Goal: Communication & Community: Answer question/provide support

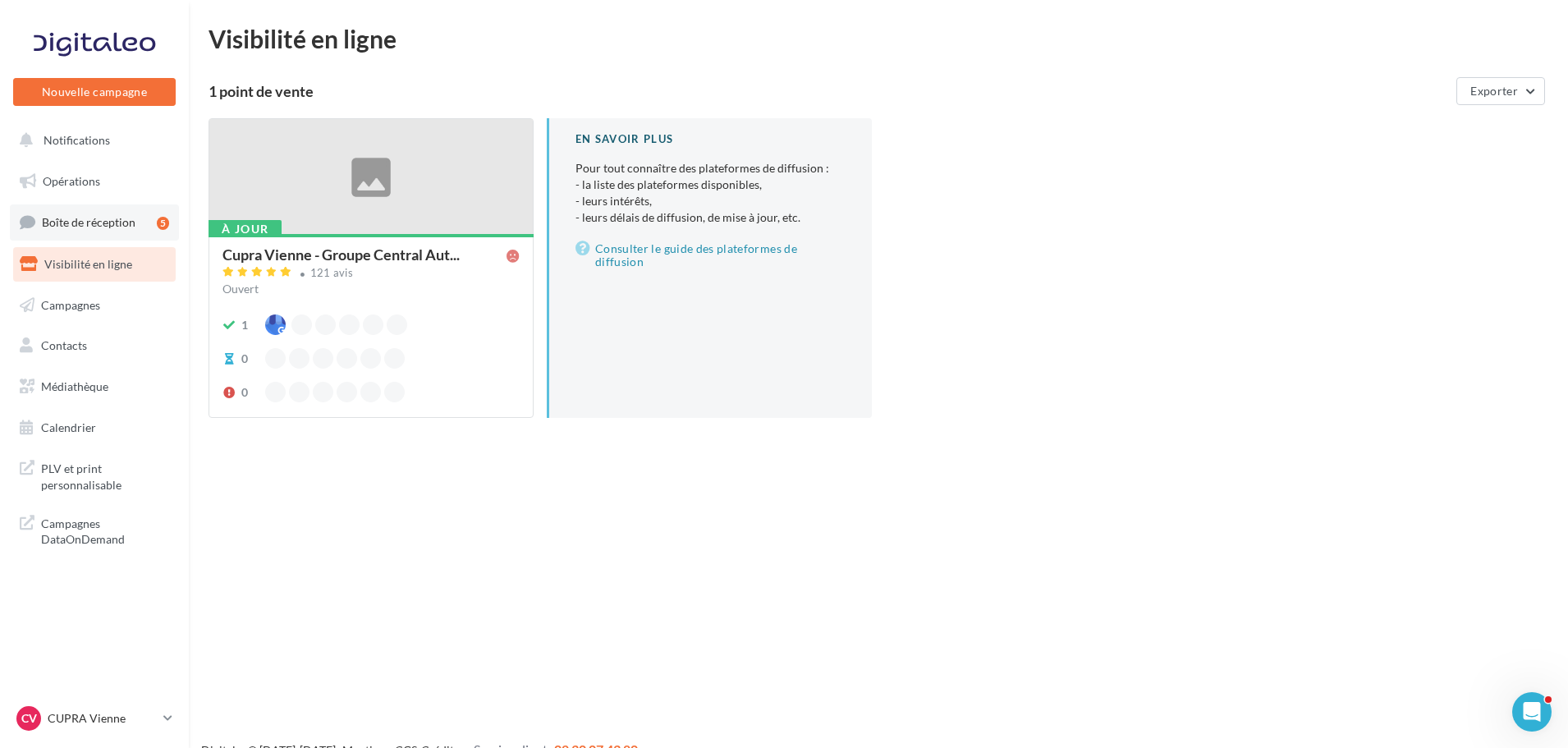
click at [108, 224] on span "Boîte de réception" at bounding box center [89, 222] width 94 height 14
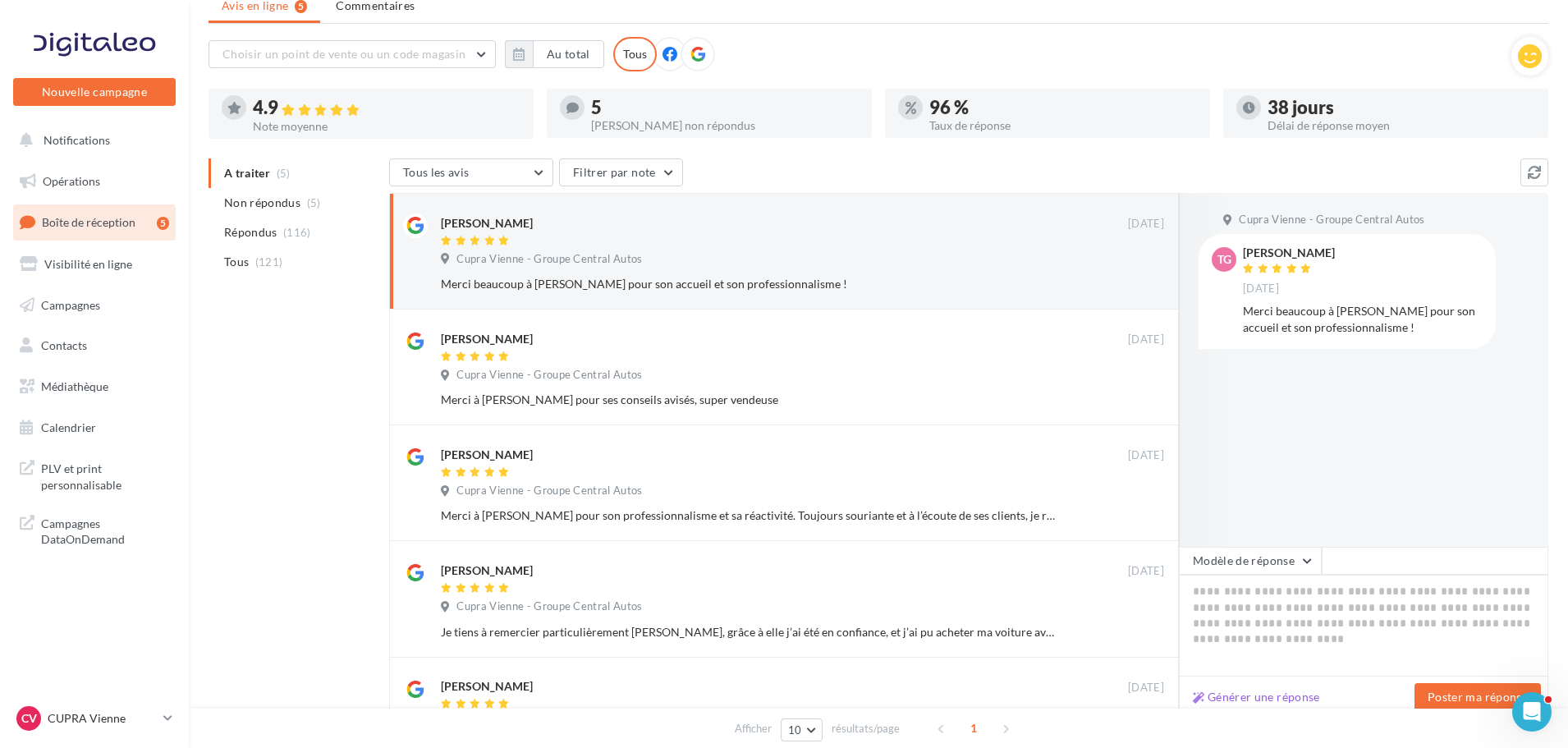
scroll to position [44, 0]
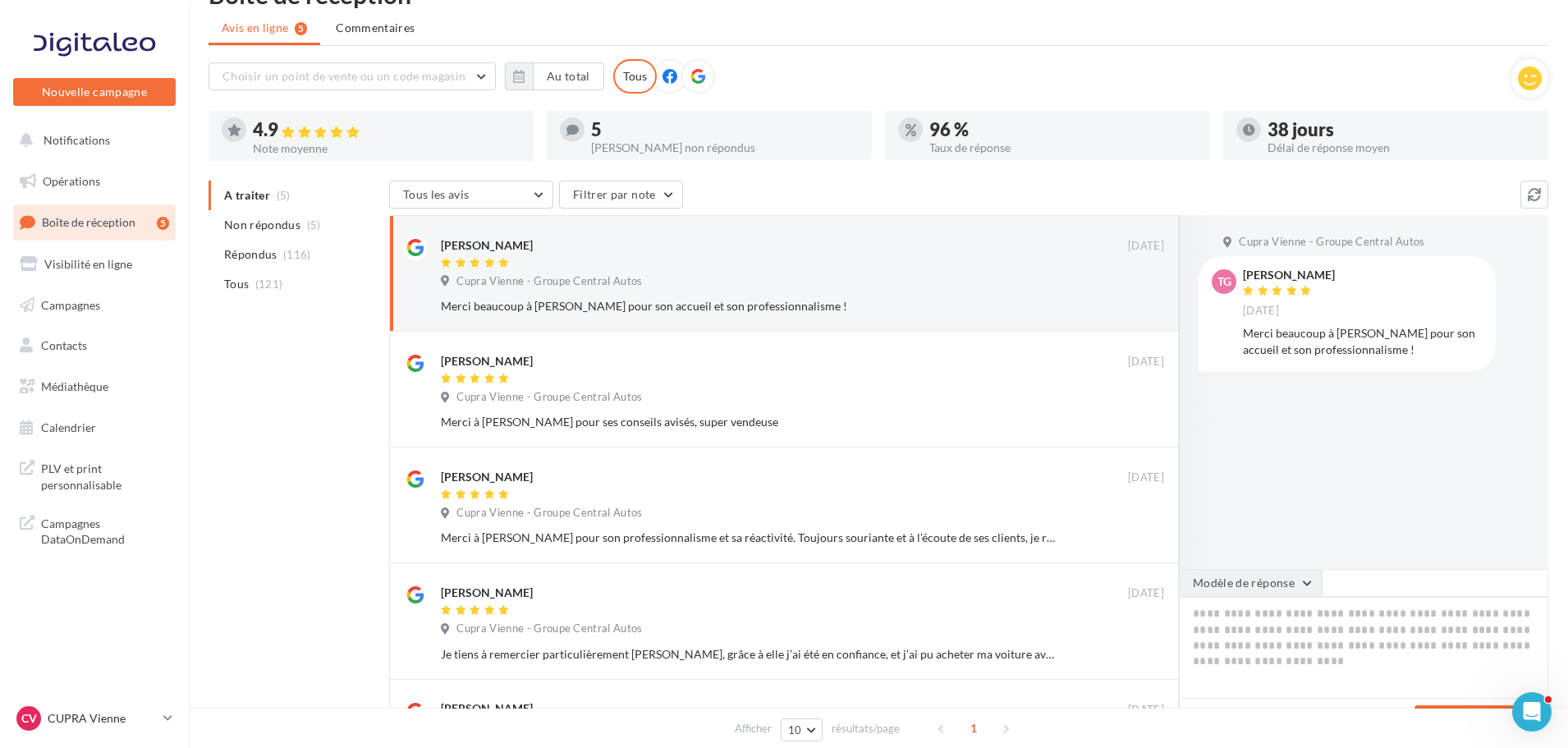
click at [1254, 593] on button "Modèle de réponse" at bounding box center [1250, 583] width 143 height 28
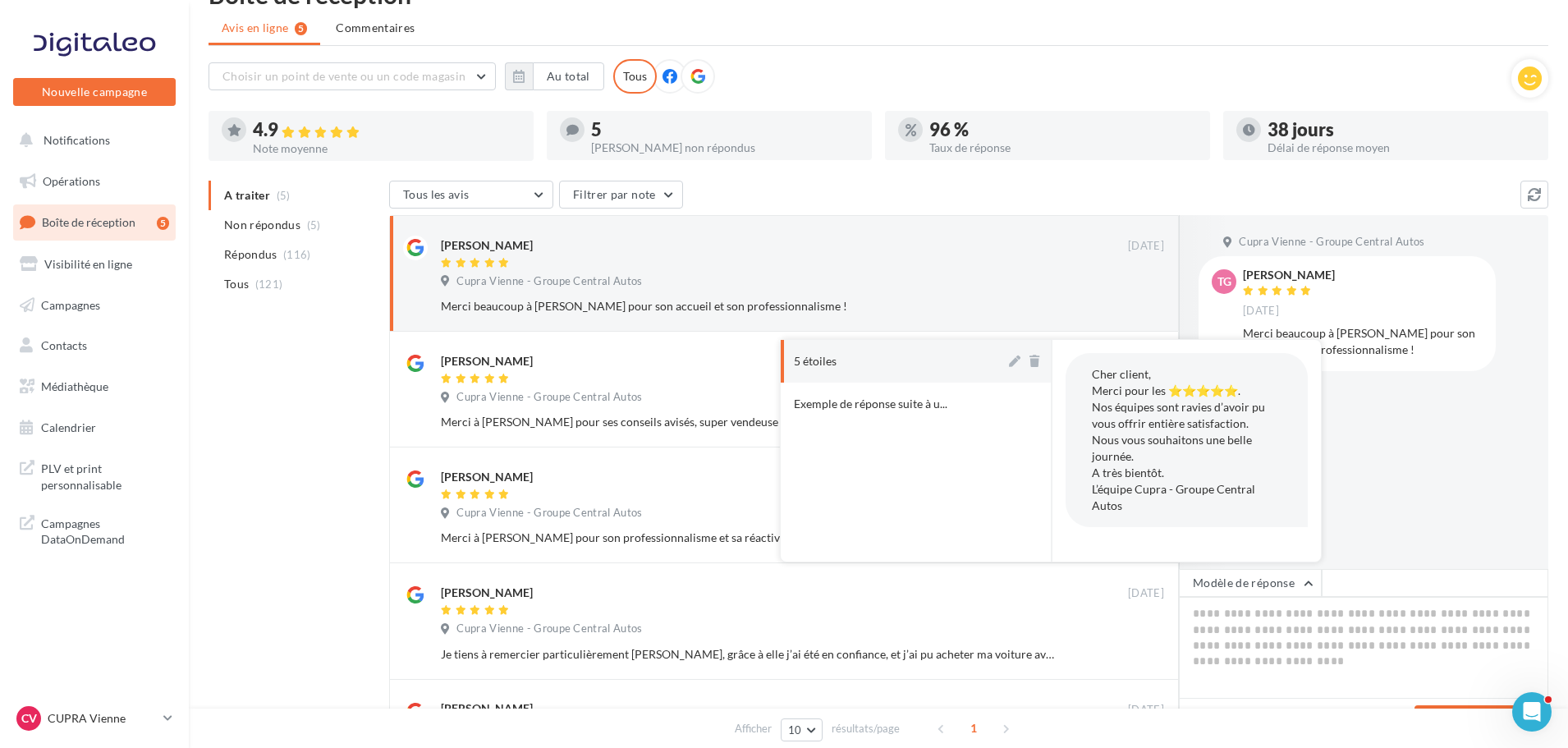
click at [924, 364] on button "5 étoiles" at bounding box center [893, 361] width 225 height 42
type textarea "**********"
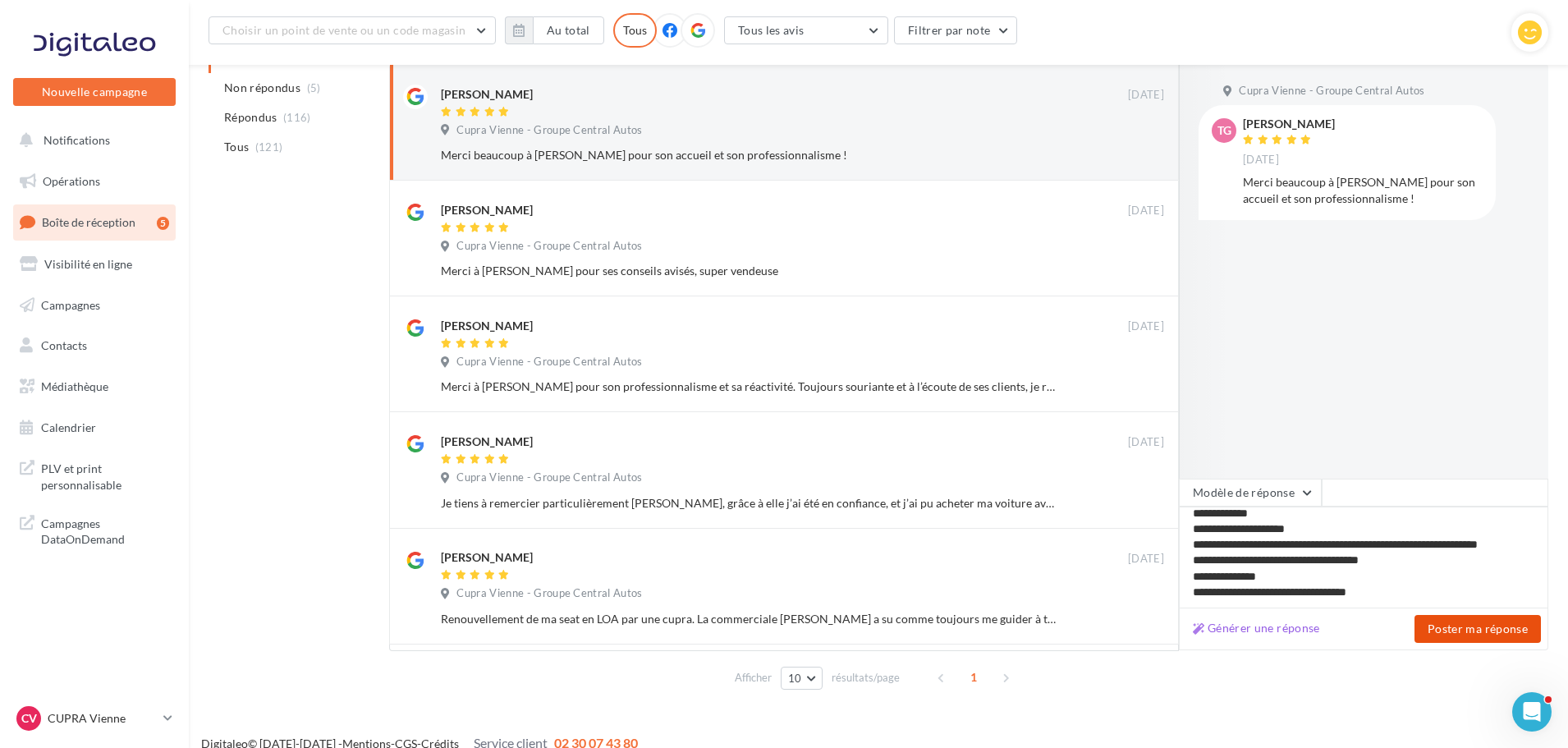
scroll to position [8, 0]
click at [1462, 637] on button "Poster ma réponse" at bounding box center [1478, 629] width 127 height 28
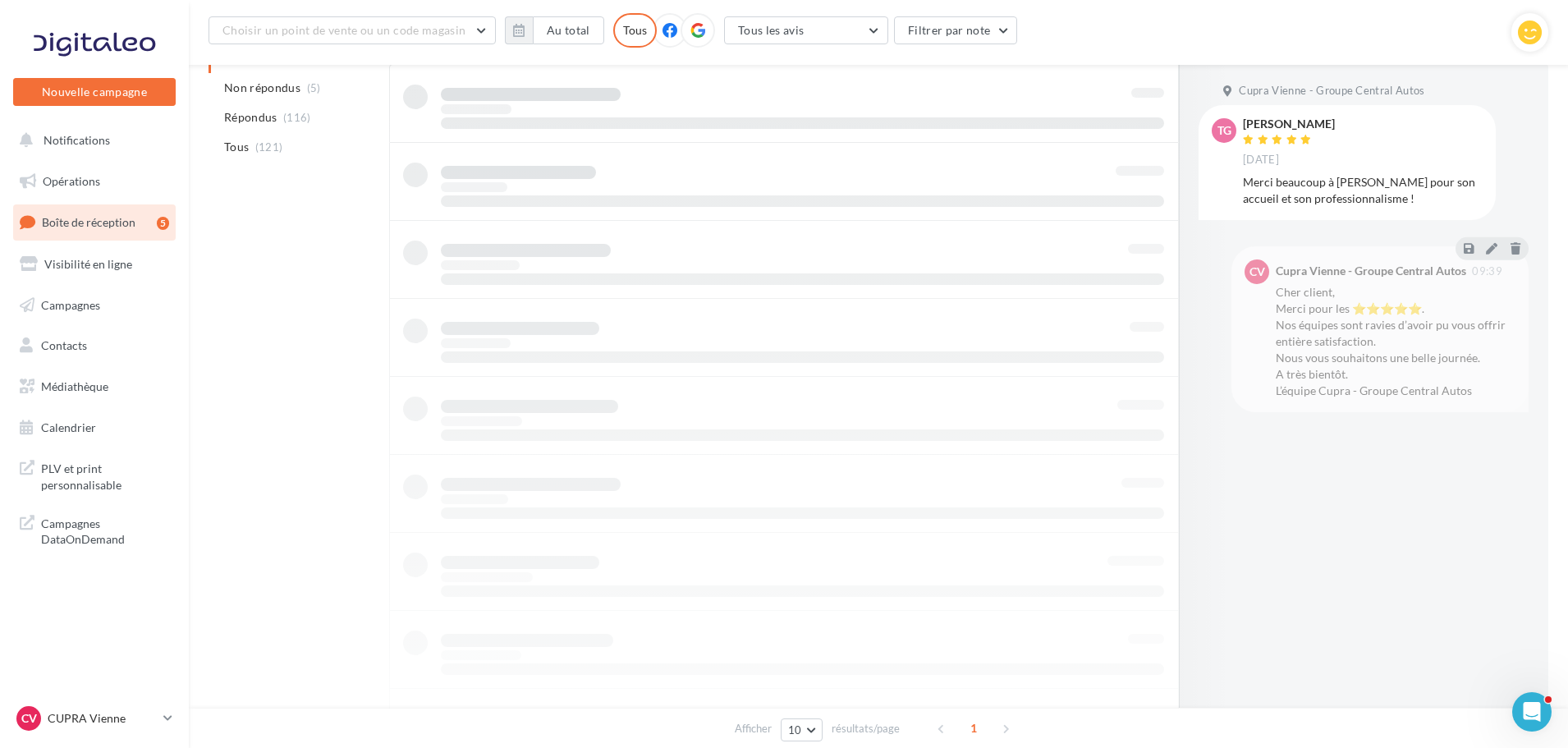
scroll to position [166, 0]
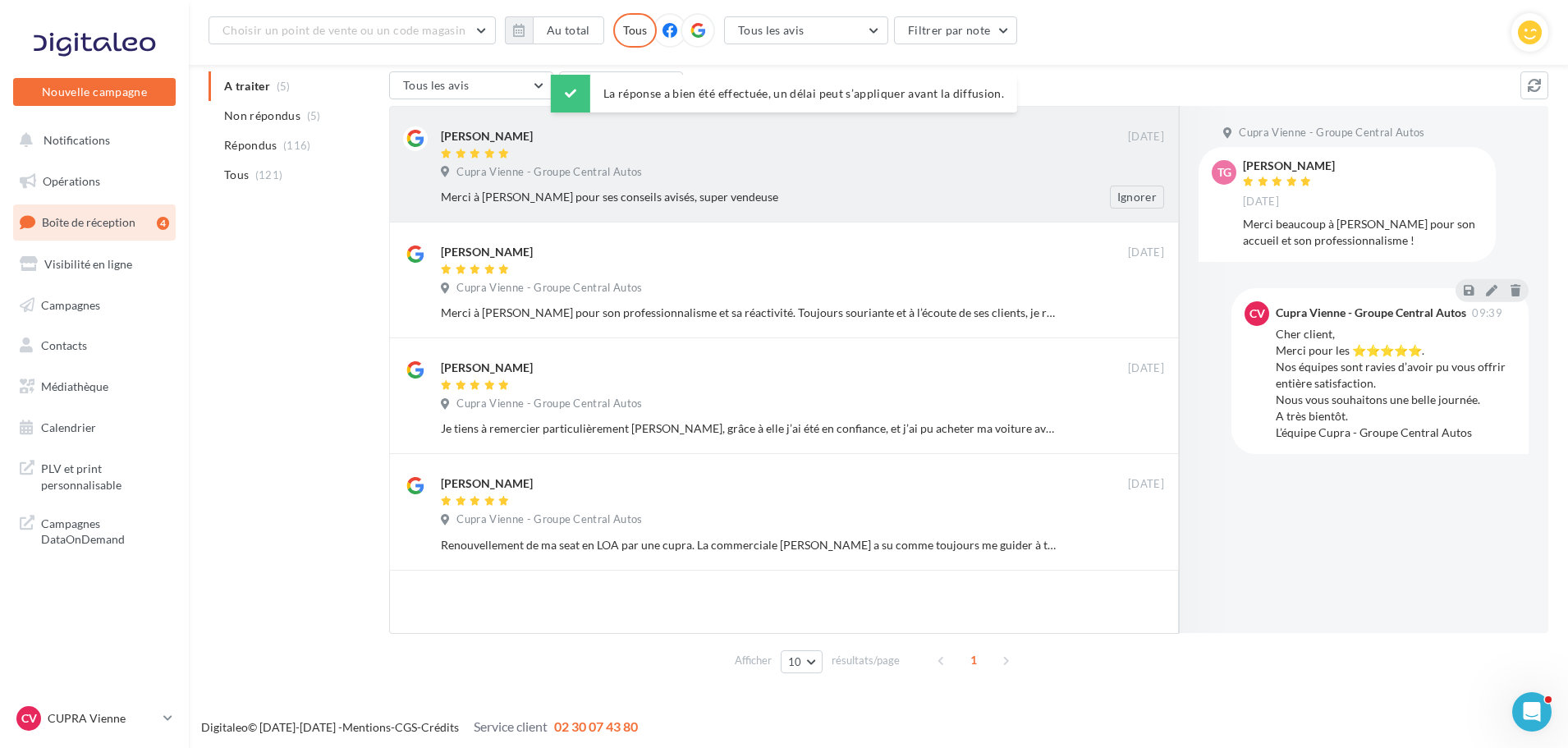
click at [1002, 179] on div "Cupra Vienne - Groupe Central Autos" at bounding box center [803, 174] width 724 height 18
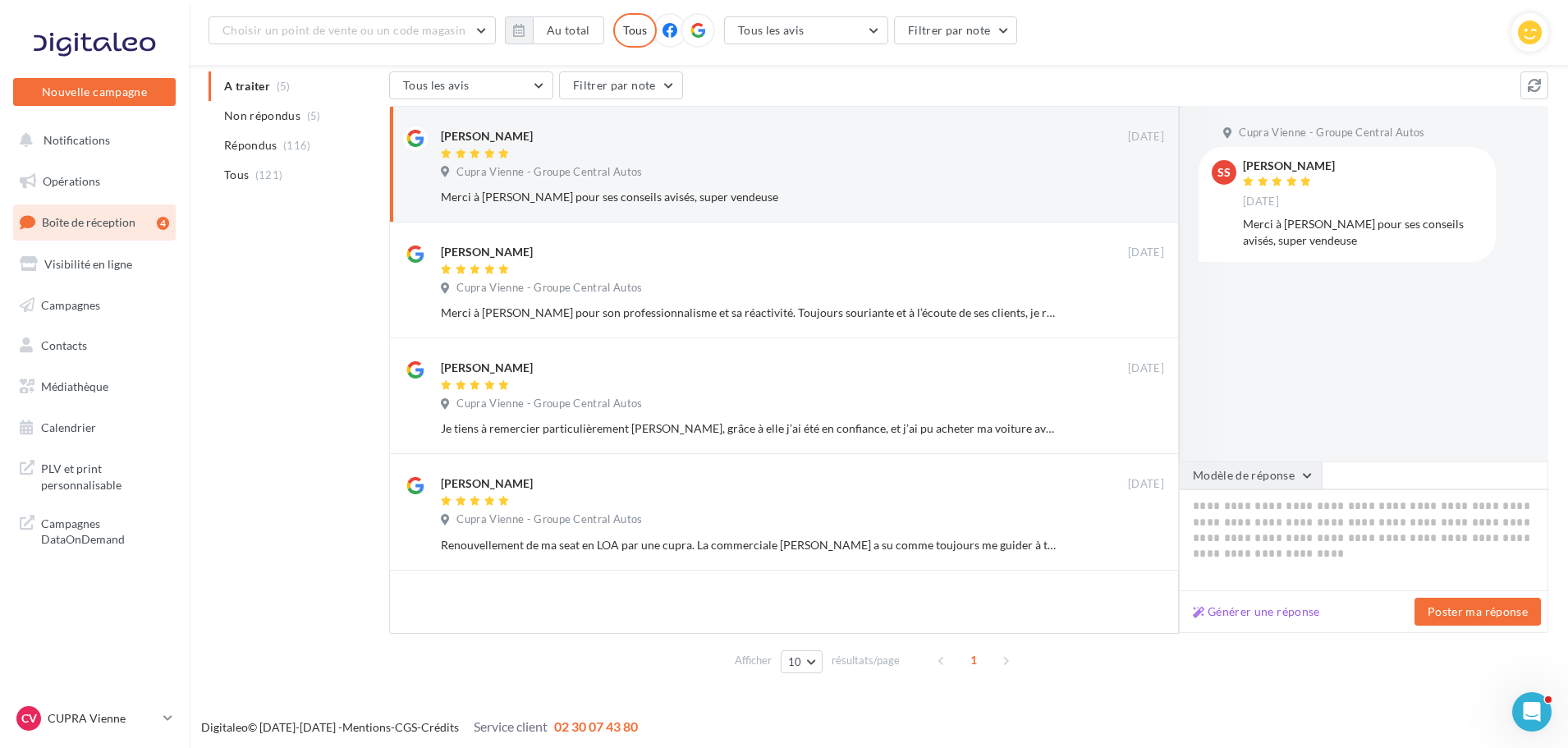
click at [1260, 476] on button "Modèle de réponse" at bounding box center [1250, 475] width 143 height 28
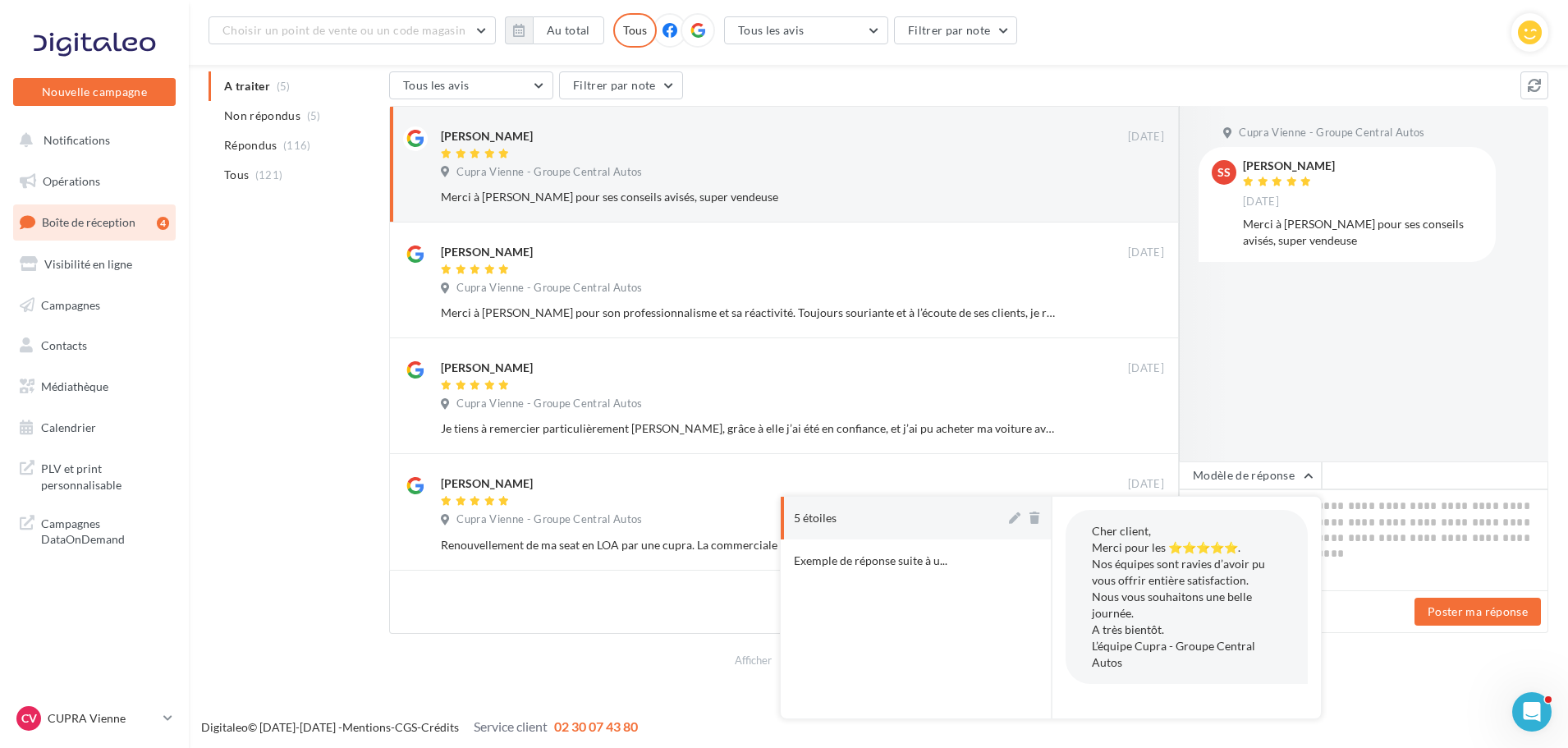
click at [921, 525] on button "5 étoiles" at bounding box center [893, 517] width 225 height 42
type textarea "**********"
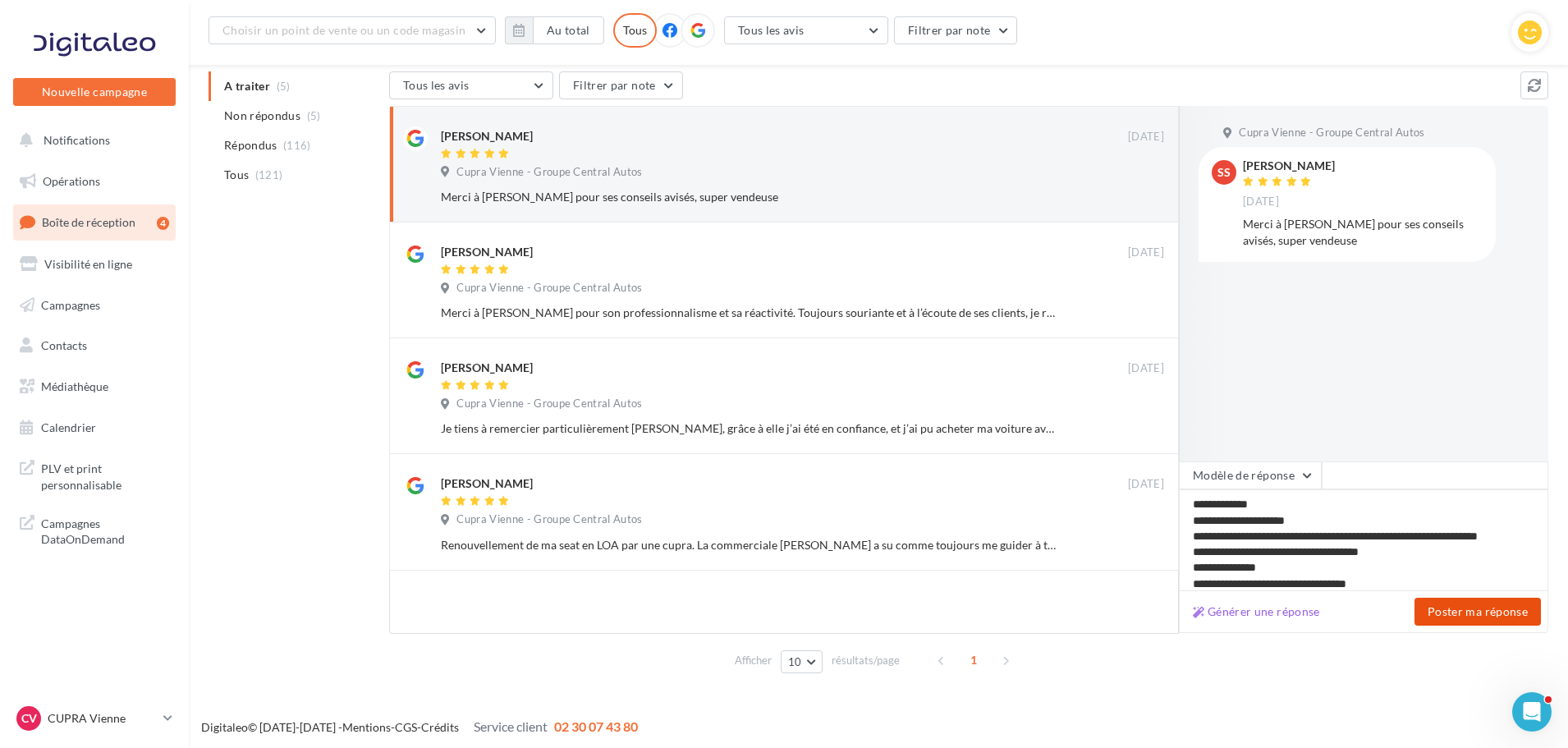
click at [1502, 605] on button "Poster ma réponse" at bounding box center [1478, 612] width 127 height 28
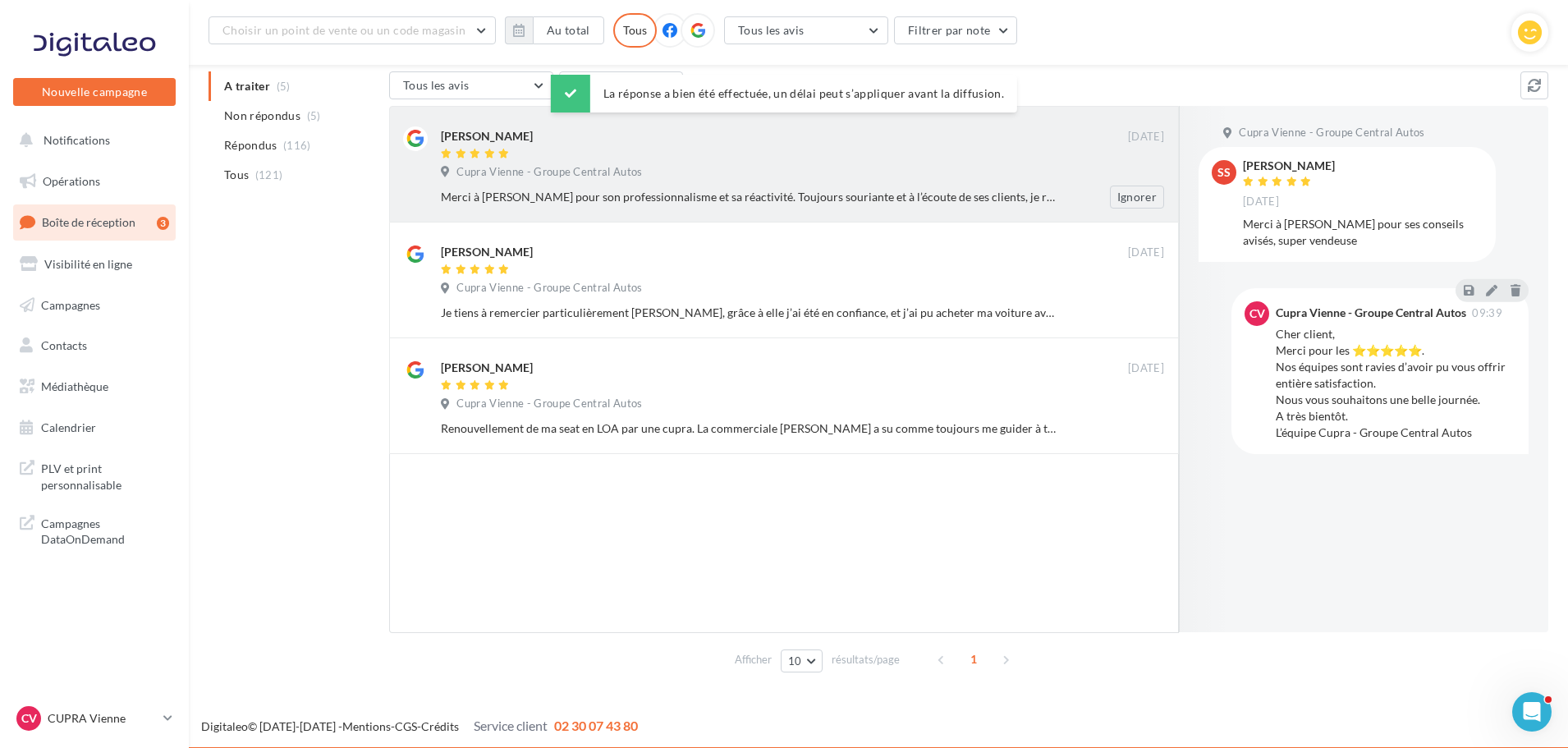
click at [1098, 202] on div "Ignorer" at bounding box center [1124, 196] width 107 height 23
click at [760, 148] on div at bounding box center [784, 154] width 687 height 14
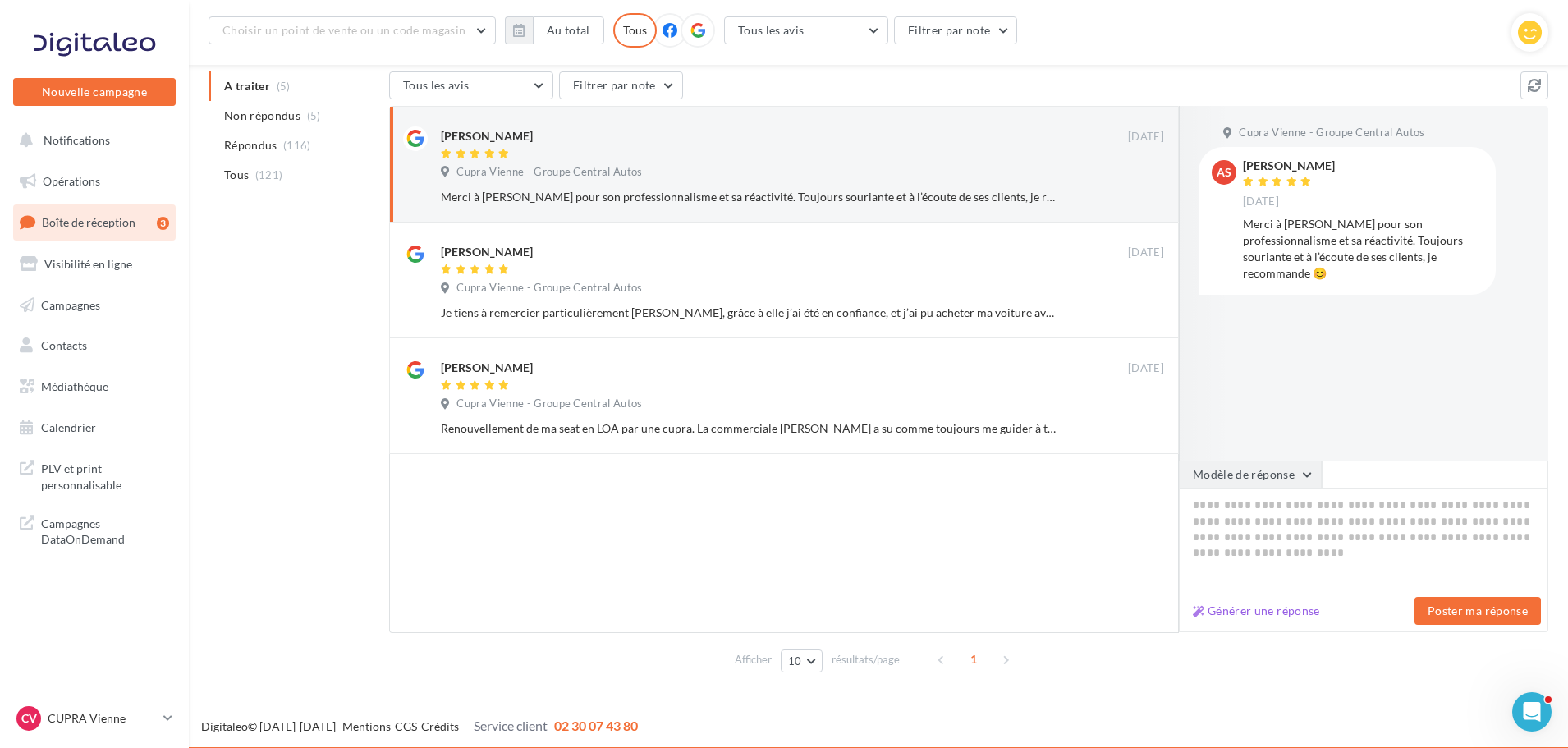
click at [1300, 474] on button "Modèle de réponse" at bounding box center [1250, 475] width 143 height 28
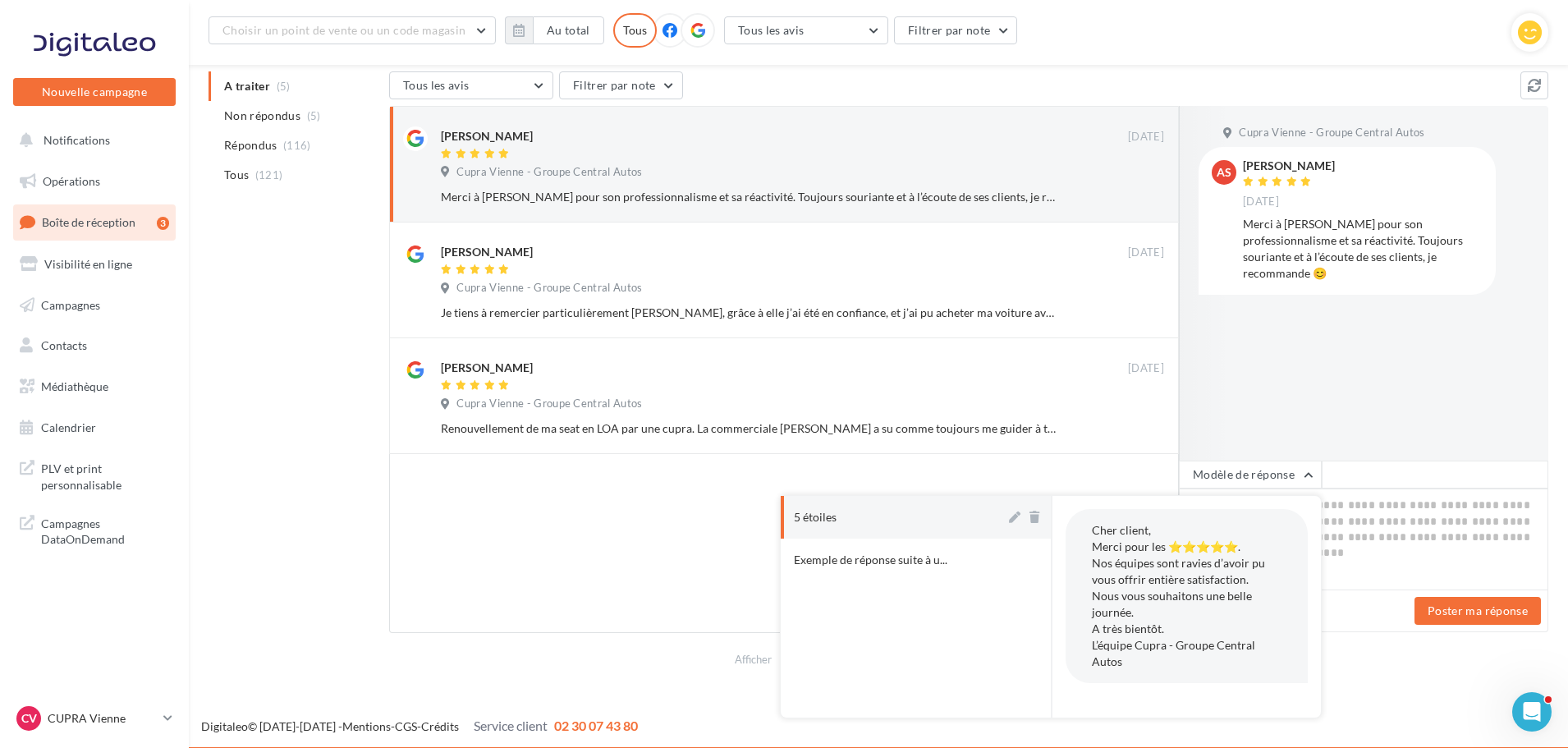
click at [905, 503] on button "5 étoiles" at bounding box center [893, 517] width 225 height 42
type textarea "**********"
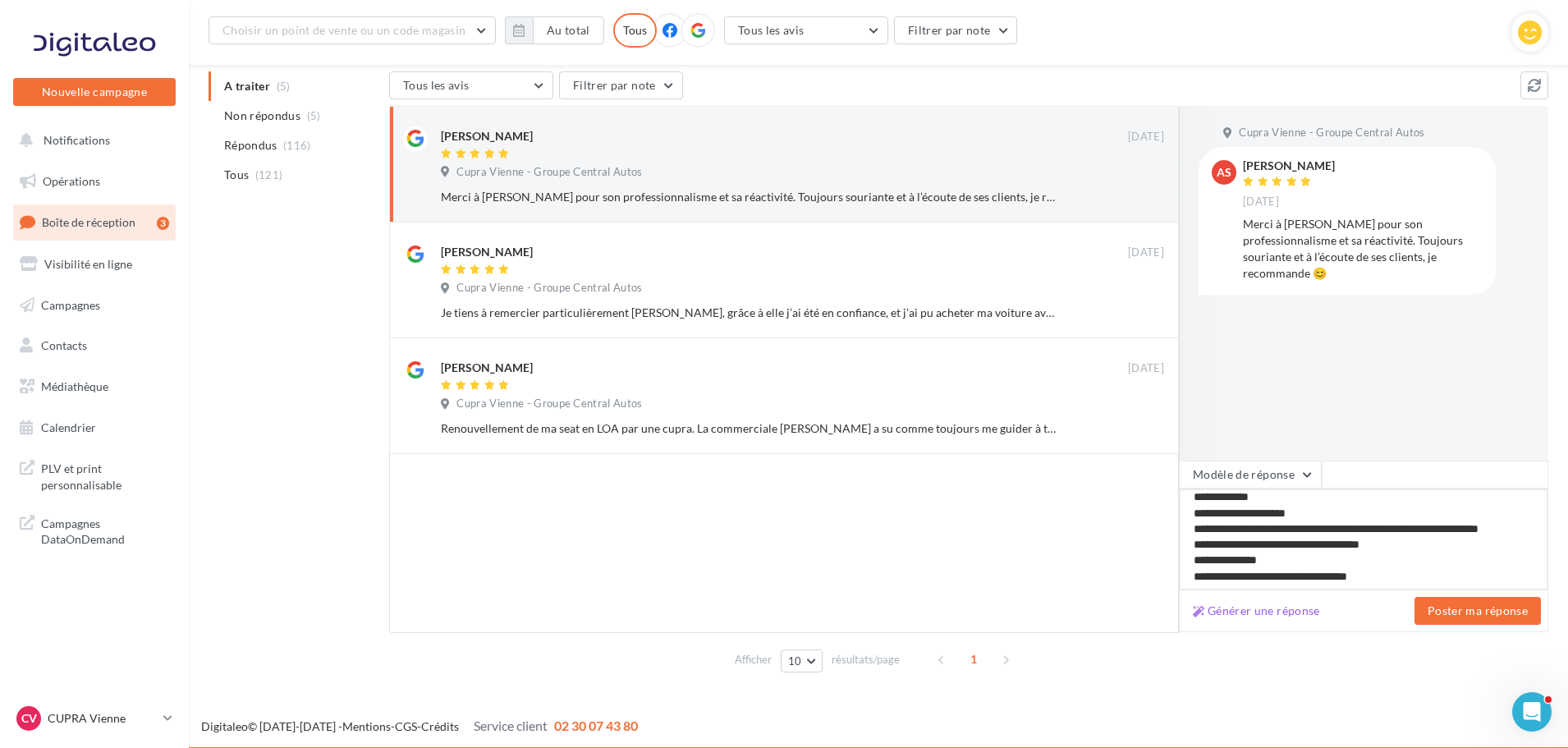
scroll to position [9, 0]
click at [1482, 602] on button "Poster ma réponse" at bounding box center [1478, 611] width 127 height 28
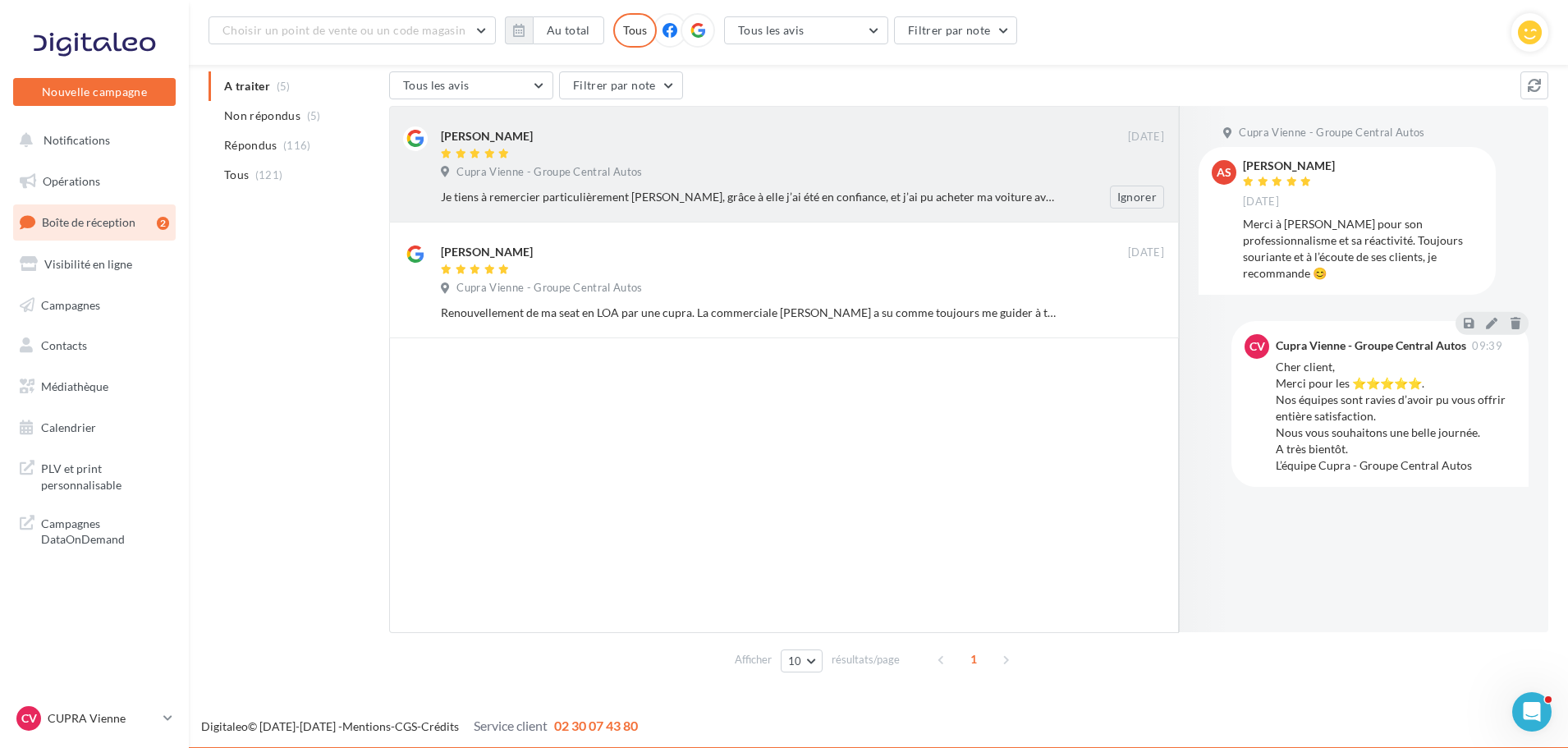
click at [922, 187] on div "Je tiens à remercier particulièrement Camille, grâce à elle j’ai été en confian…" at bounding box center [809, 196] width 737 height 23
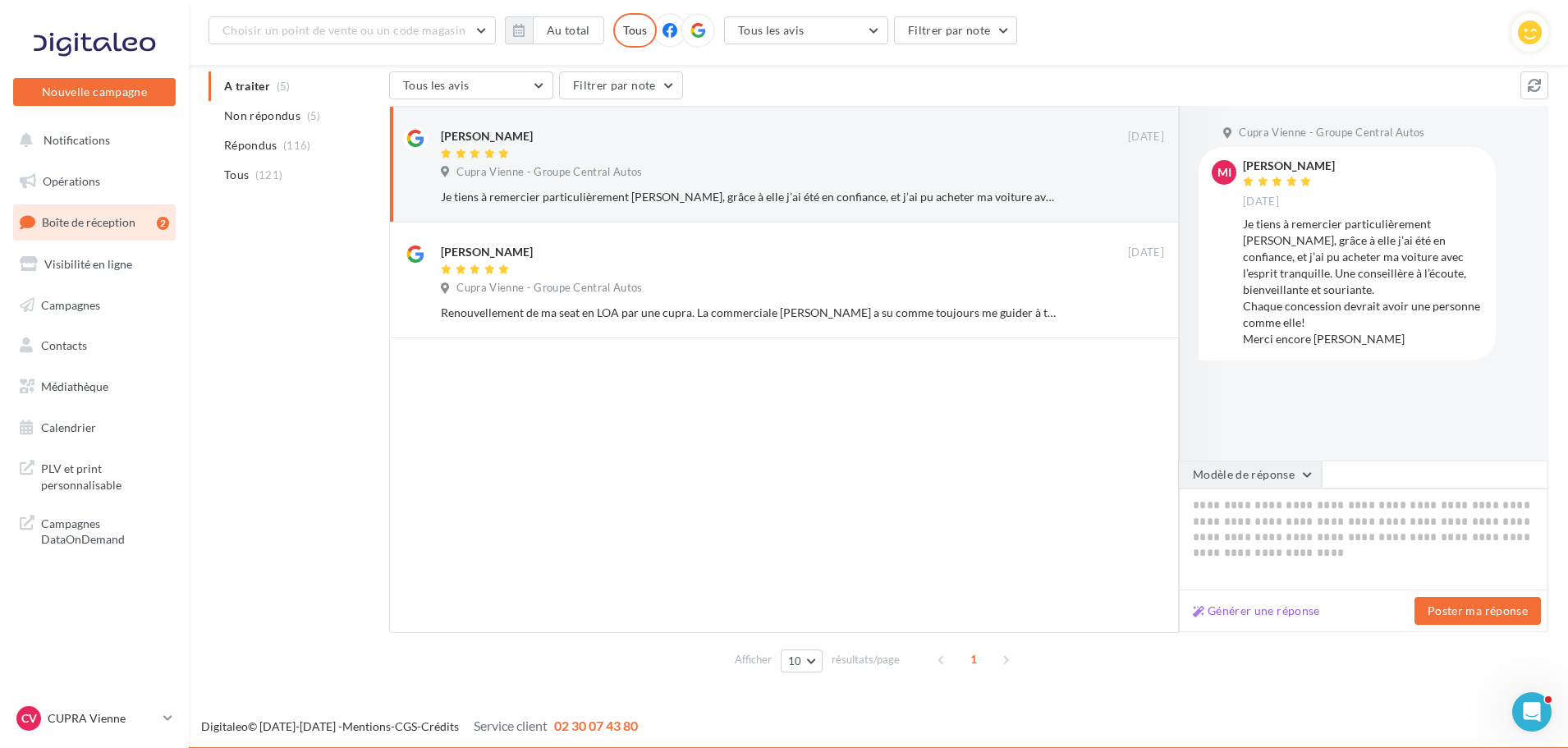
click at [1292, 483] on button "Modèle de réponse" at bounding box center [1250, 475] width 143 height 28
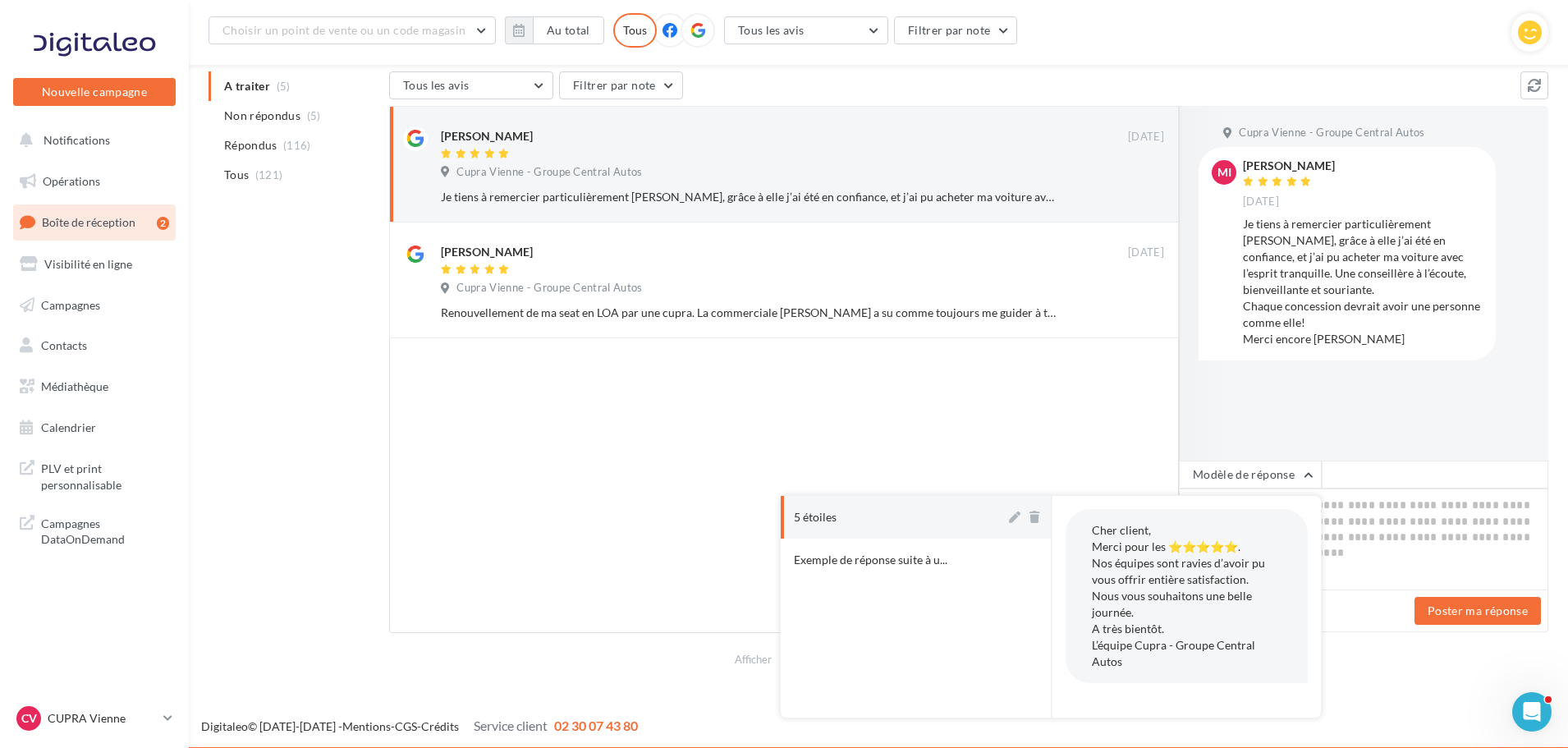
click at [858, 525] on button "5 étoiles" at bounding box center [893, 517] width 225 height 42
type textarea "**********"
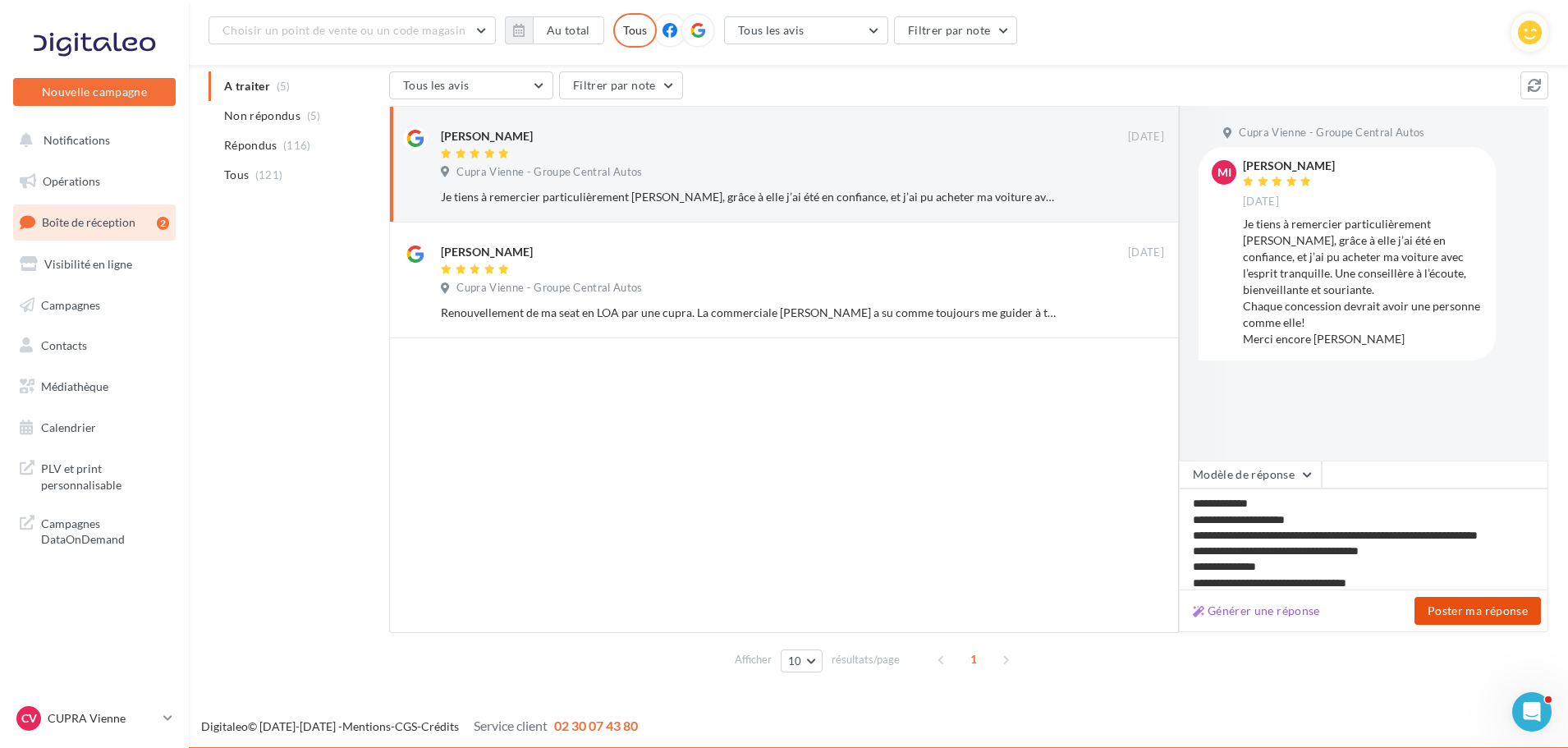
click at [1432, 598] on button "Poster ma réponse" at bounding box center [1478, 611] width 127 height 28
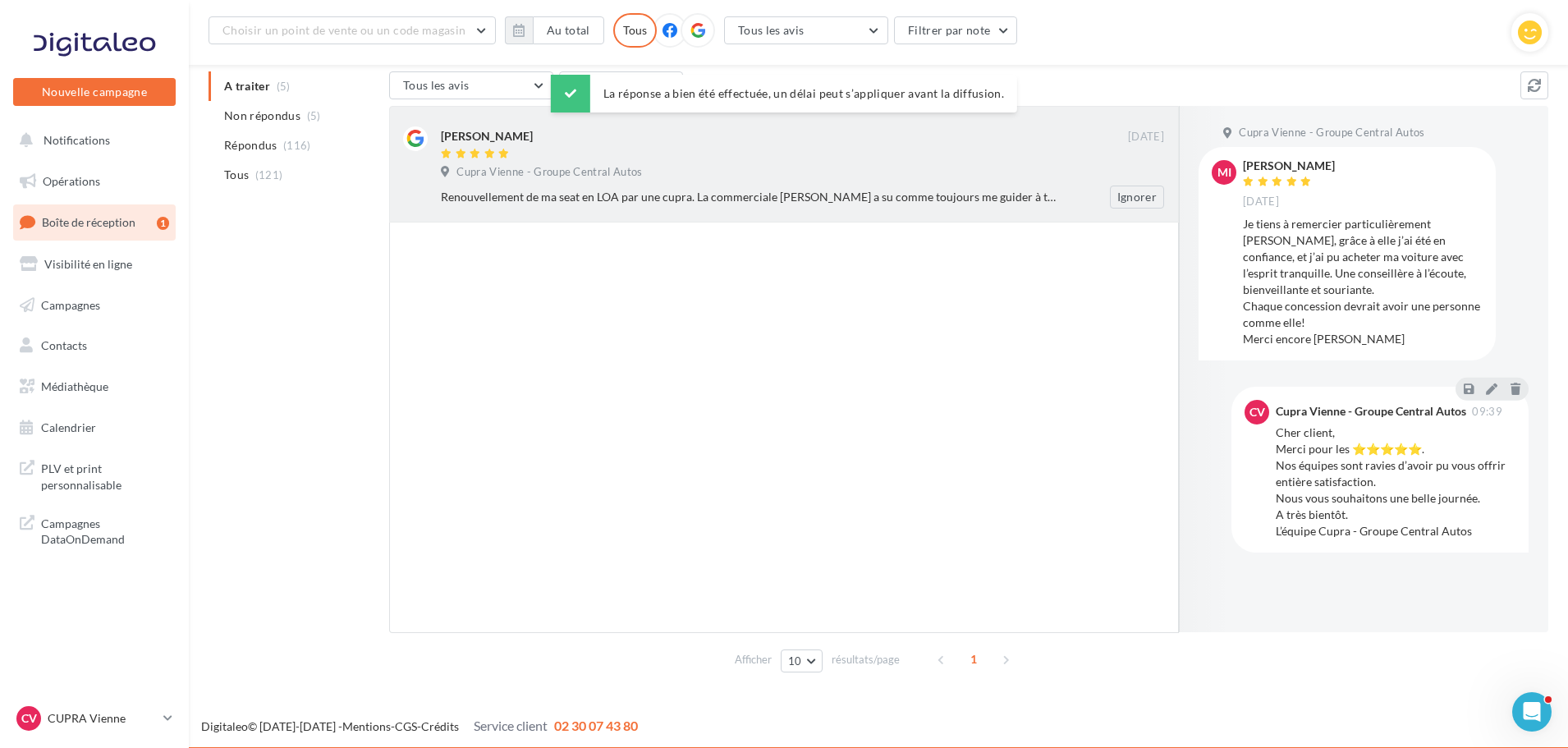
click at [855, 146] on div "VALENTINE CHEVALIER" at bounding box center [784, 144] width 687 height 35
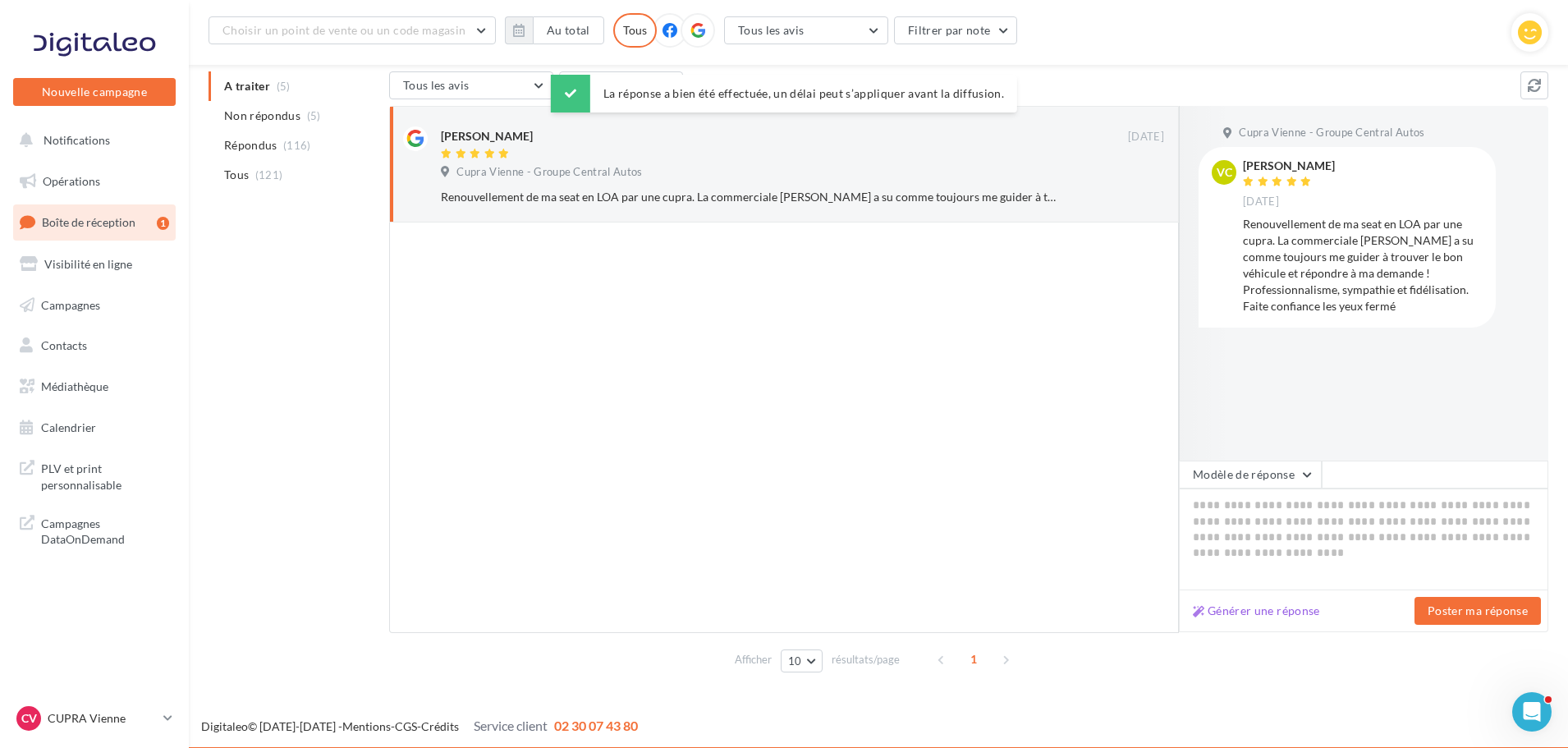
click at [1322, 483] on div "Modèle de réponse" at bounding box center [1363, 475] width 369 height 28
click at [1241, 467] on button "Modèle de réponse" at bounding box center [1250, 475] width 143 height 28
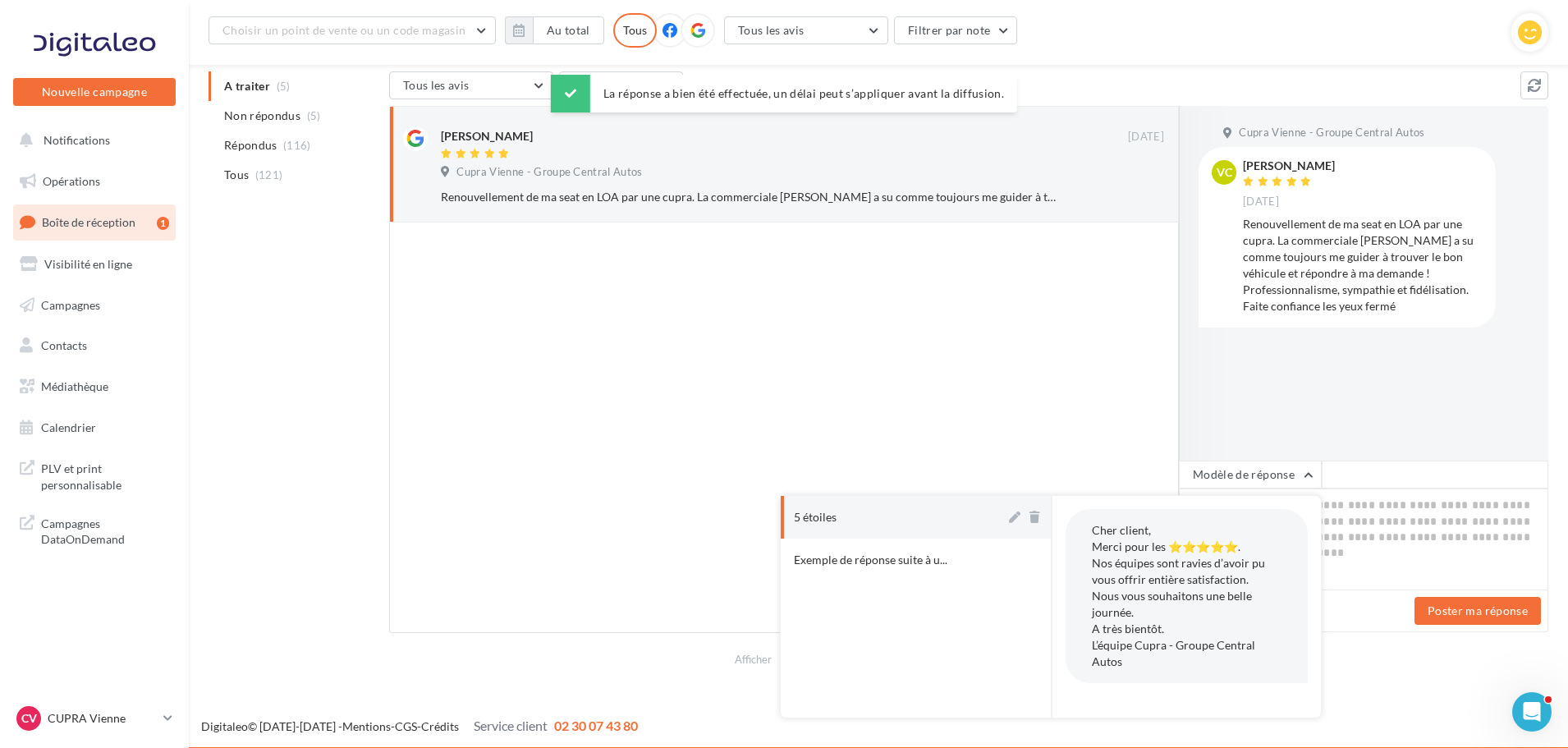
click at [896, 497] on button "5 étoiles" at bounding box center [893, 517] width 225 height 42
type textarea "**********"
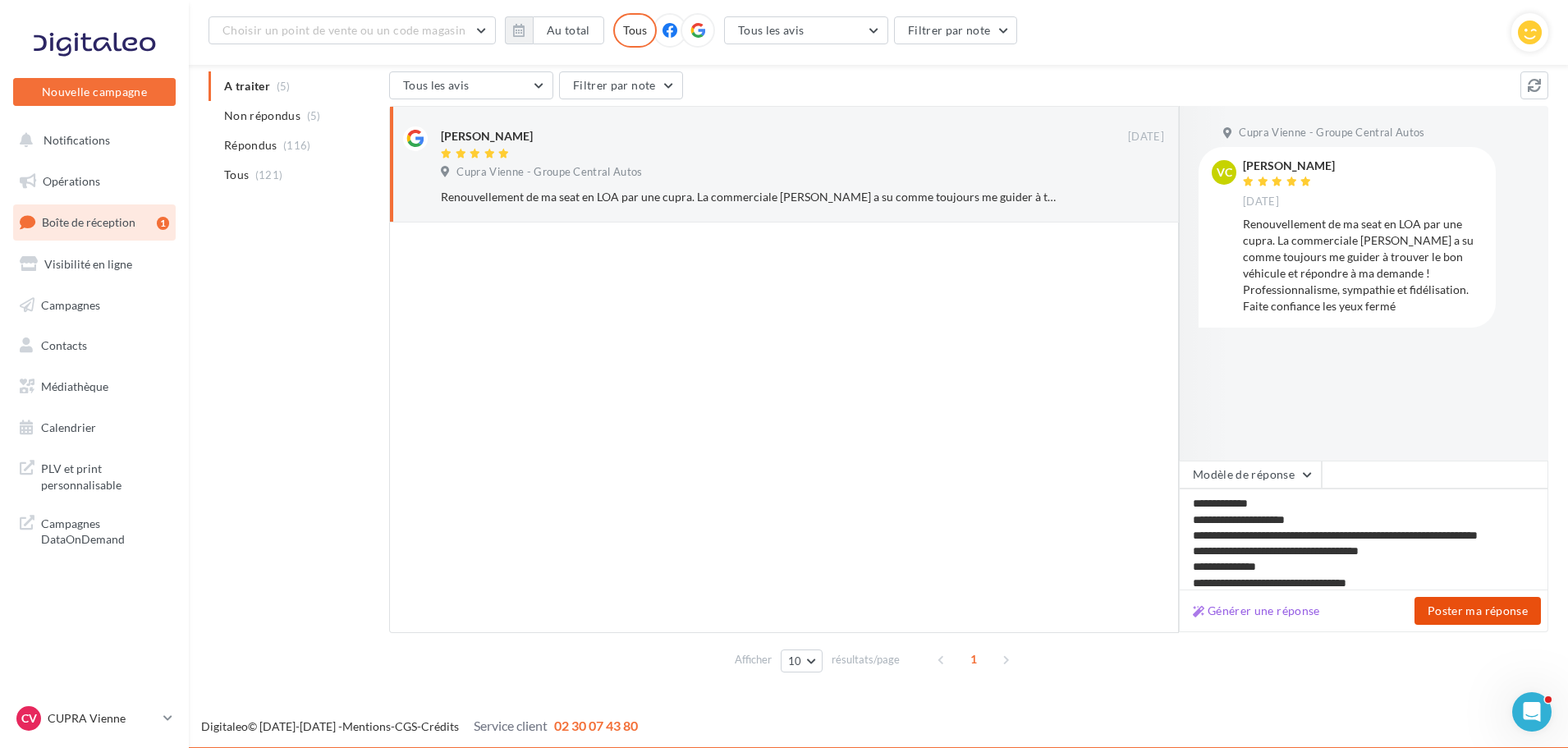
click at [1508, 613] on button "Poster ma réponse" at bounding box center [1478, 611] width 127 height 28
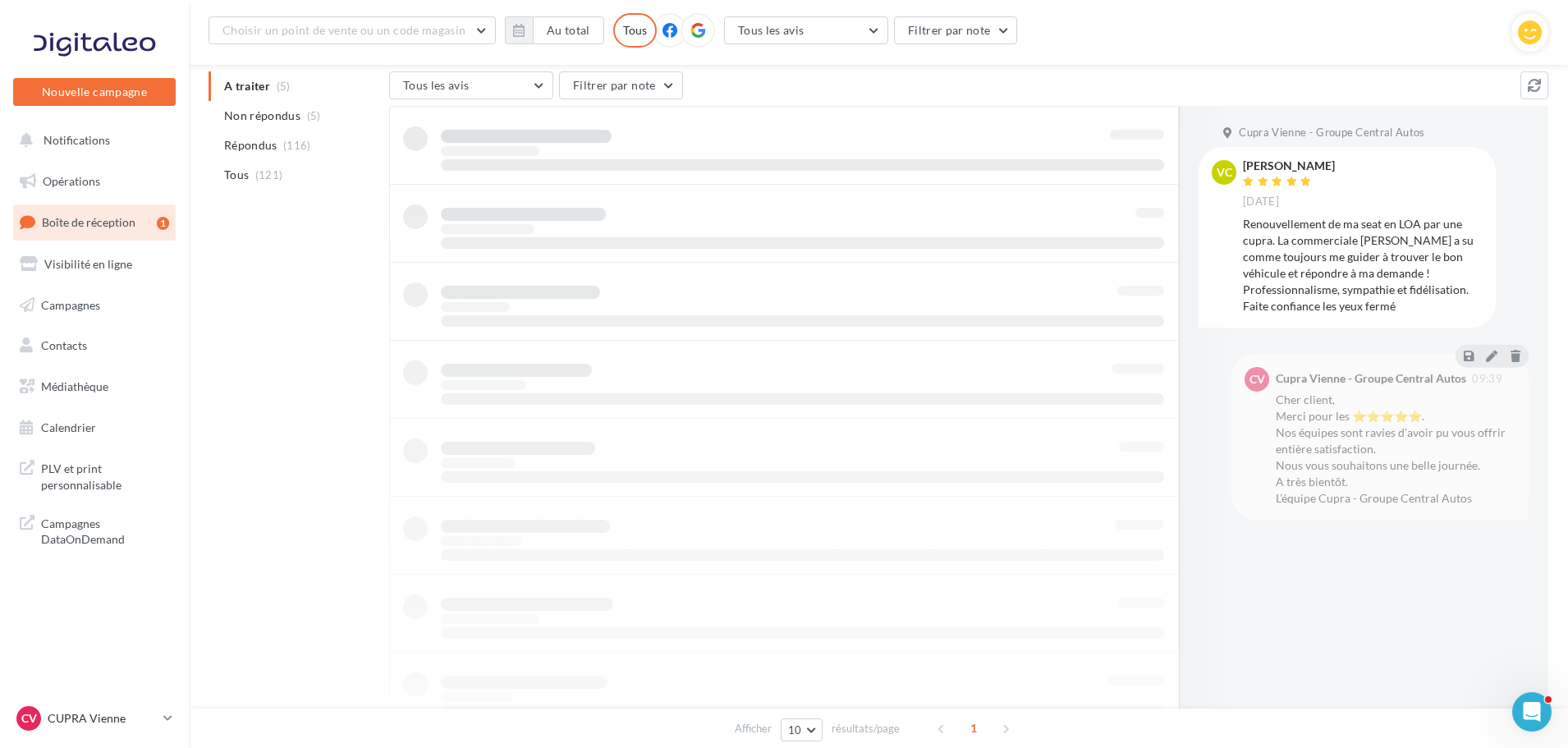
scroll to position [26, 0]
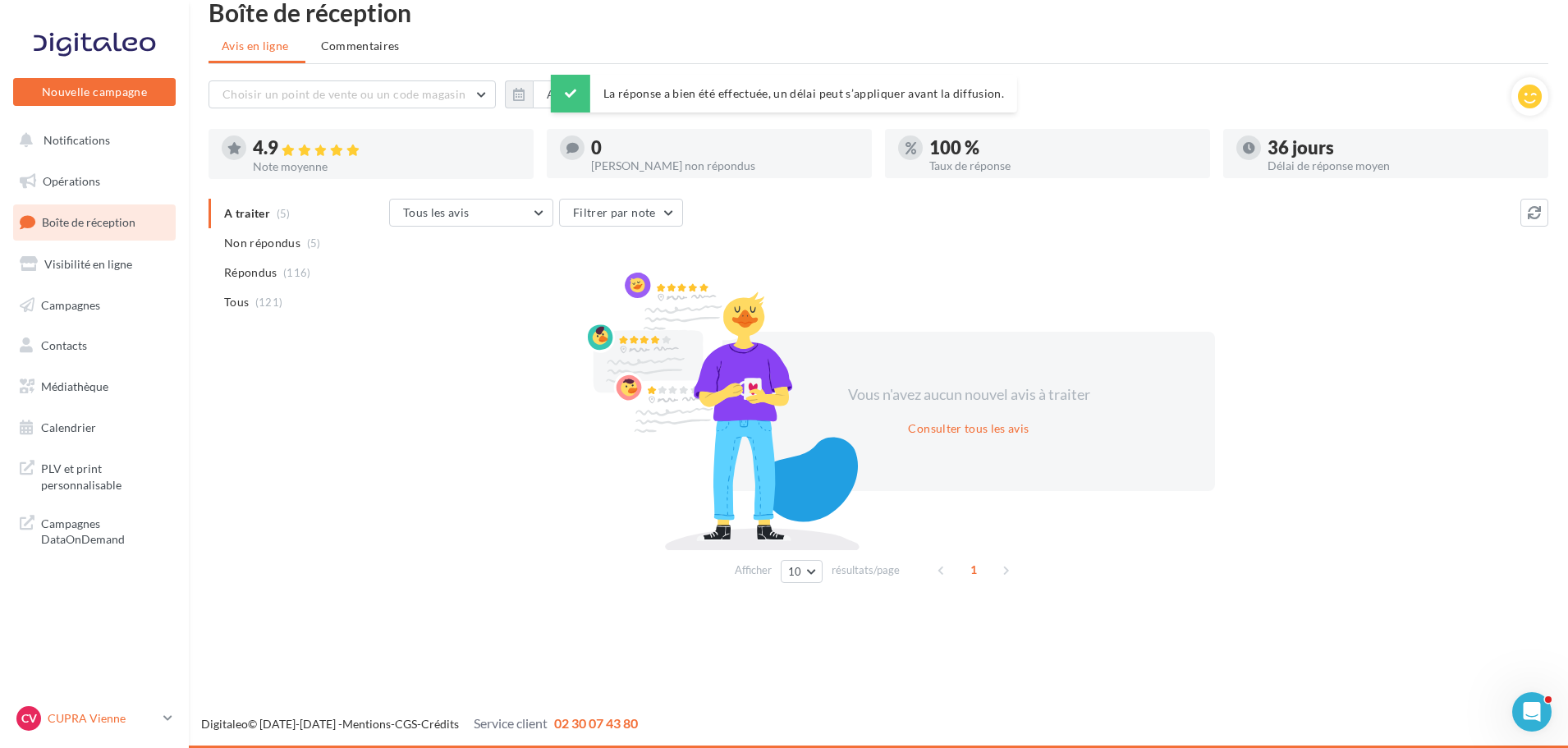
click at [134, 722] on p "CUPRA Vienne" at bounding box center [102, 718] width 109 height 16
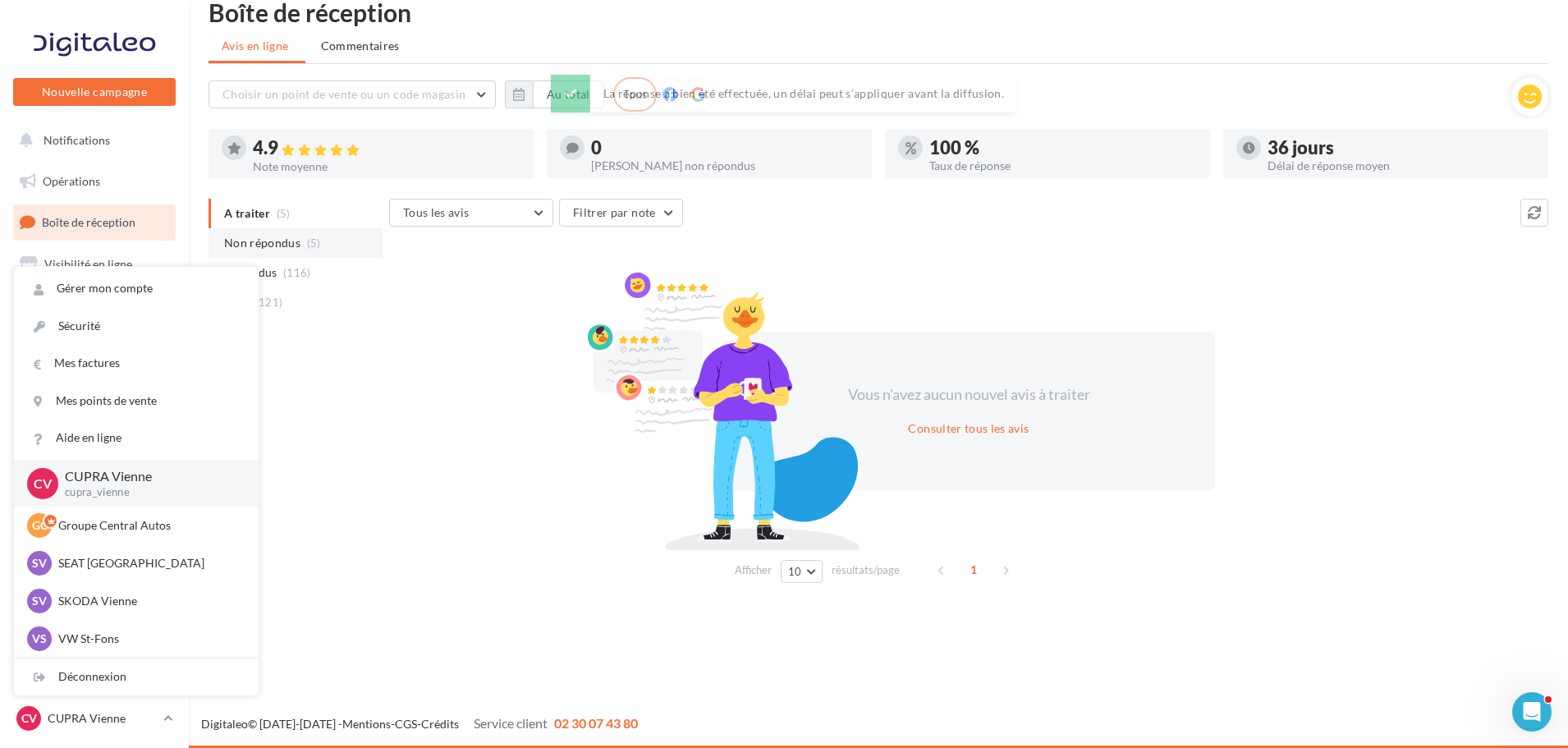
click at [302, 239] on li "Non répondus (5)" at bounding box center [295, 242] width 174 height 29
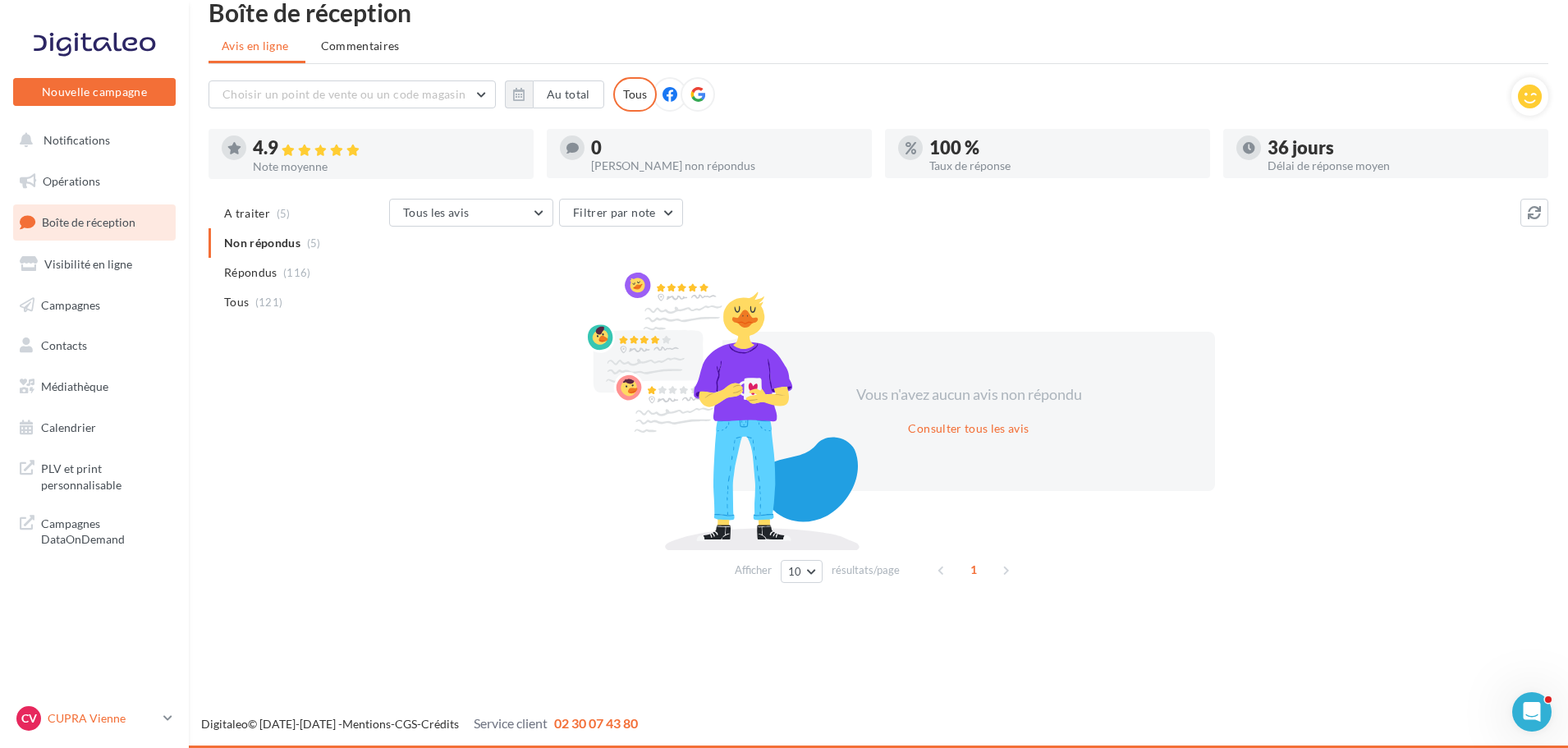
click at [107, 710] on p "CUPRA Vienne" at bounding box center [102, 718] width 109 height 16
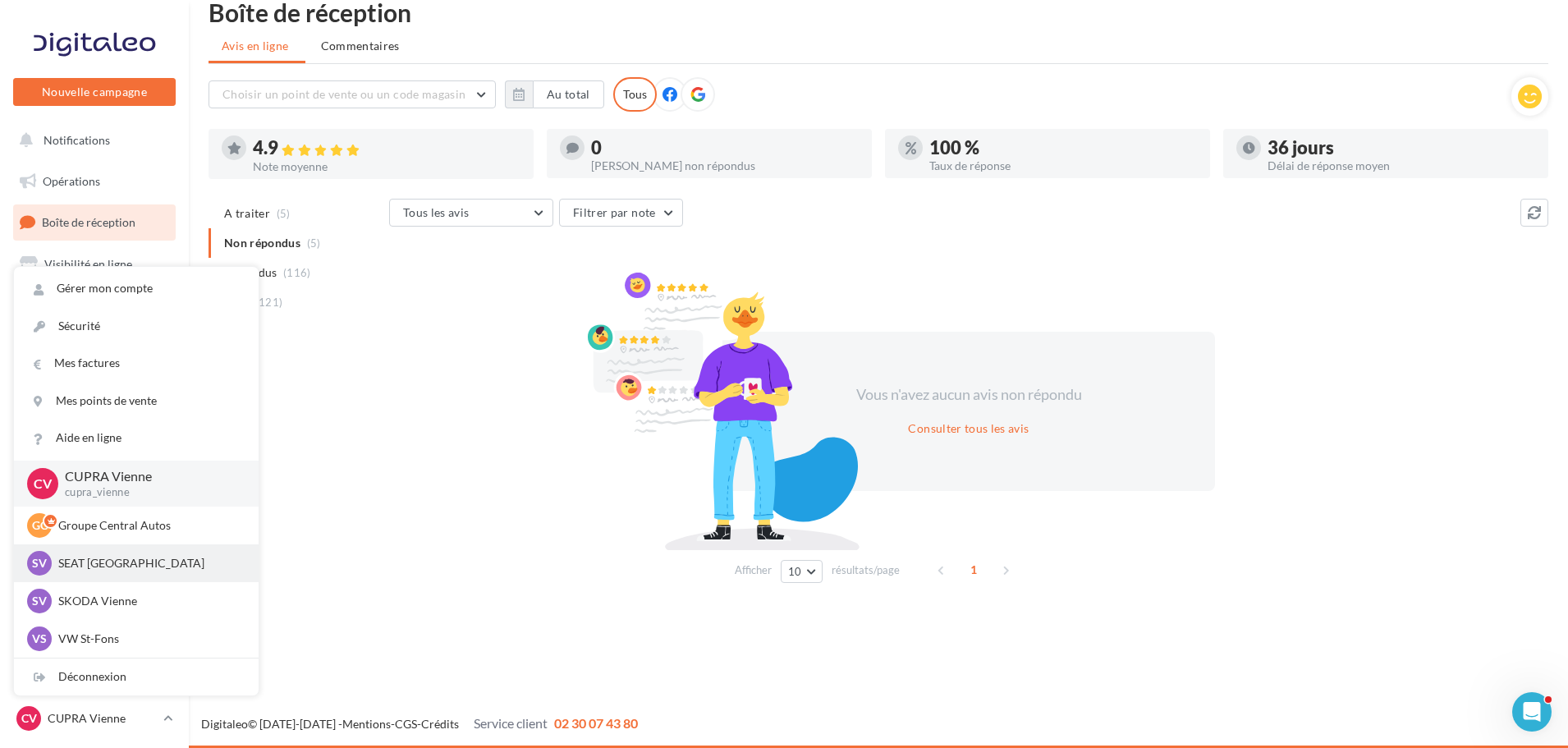
click at [133, 561] on p "SEAT Vienne" at bounding box center [149, 562] width 180 height 16
